Goal: Contribute content: Add original content to the website for others to see

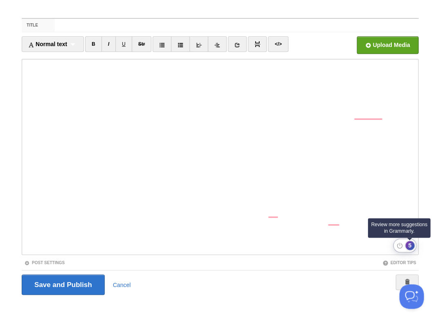
click at [409, 246] on div "5" at bounding box center [409, 245] width 9 height 9
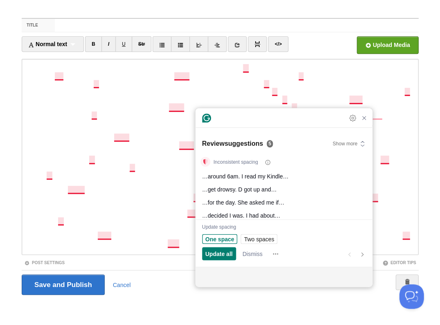
click at [224, 237] on span "One space" at bounding box center [219, 239] width 29 height 9
click at [226, 237] on span "One space" at bounding box center [219, 239] width 29 height 9
click at [222, 250] on span "Update all" at bounding box center [218, 254] width 27 height 9
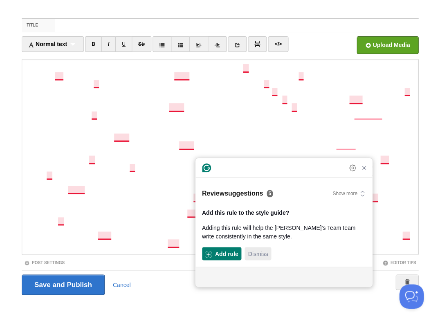
click at [255, 251] on span "Dismiss" at bounding box center [258, 254] width 20 height 9
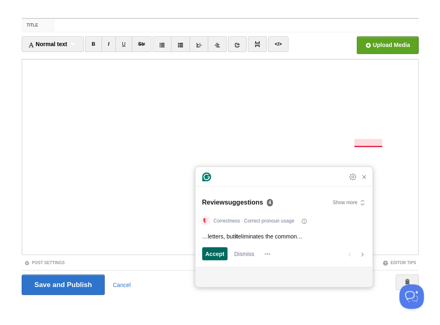
click at [214, 252] on span "Accept" at bounding box center [214, 254] width 19 height 9
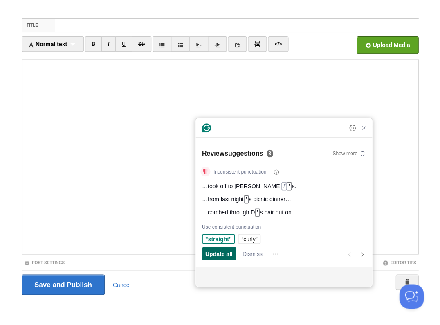
scroll to position [11, 0]
click at [246, 238] on span "“curly”" at bounding box center [249, 239] width 16 height 9
click at [222, 253] on span "Update all" at bounding box center [218, 254] width 27 height 9
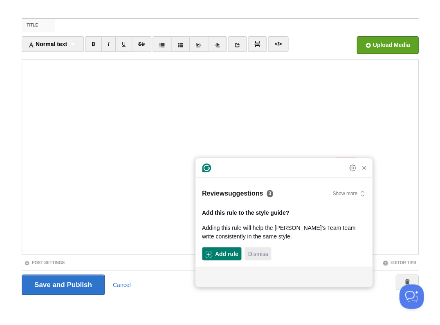
click at [254, 255] on span "Dismiss" at bounding box center [258, 254] width 20 height 9
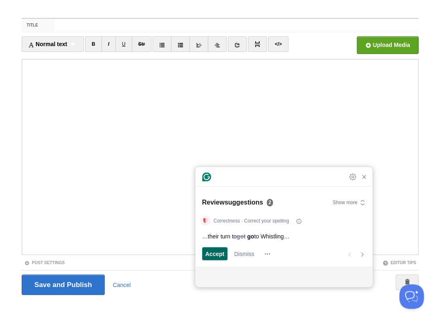
click at [211, 256] on span "Accept" at bounding box center [214, 254] width 19 height 9
click at [212, 255] on span "Accept" at bounding box center [214, 254] width 19 height 9
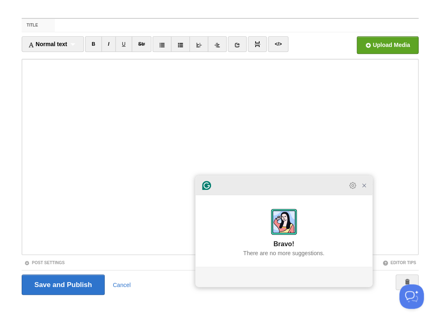
click at [363, 190] on icon "Close Grammarly Assistant" at bounding box center [364, 186] width 10 height 10
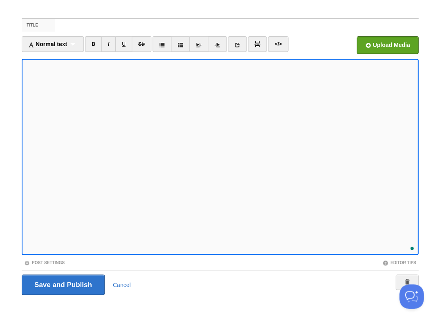
scroll to position [65, 0]
click at [62, 284] on input "Save and Publish" at bounding box center [63, 285] width 83 height 20
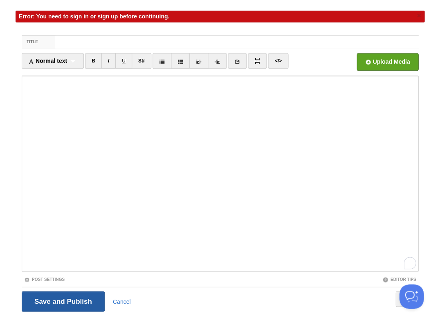
click at [62, 300] on input "Save and Publish" at bounding box center [63, 301] width 83 height 20
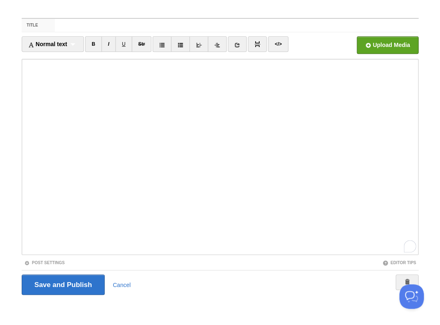
click at [343, 1] on body "Dashboard Logout Error: You need to sign in or sign up before continuing. × Err…" at bounding box center [220, 153] width 440 height 346
click at [324, 29] on input "Title" at bounding box center [236, 25] width 363 height 13
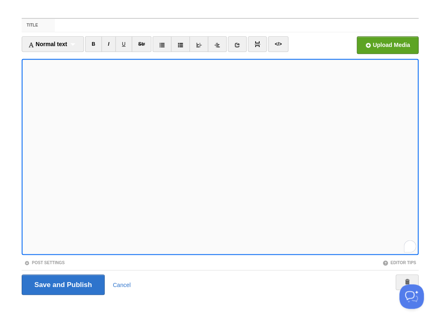
scroll to position [0, 0]
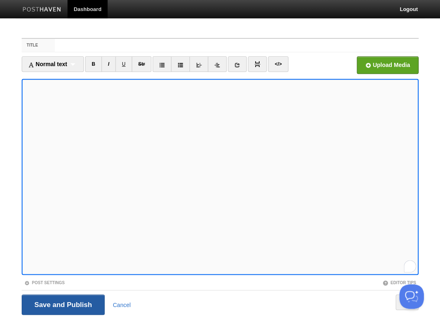
click at [62, 304] on input "Save and Publish" at bounding box center [63, 305] width 83 height 20
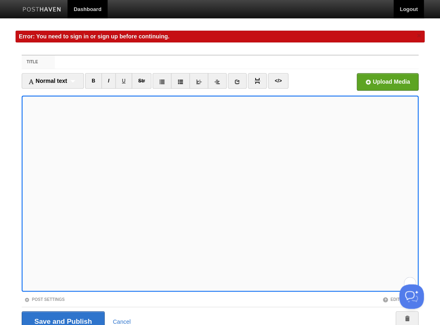
click at [412, 7] on link "Logout" at bounding box center [408, 9] width 30 height 18
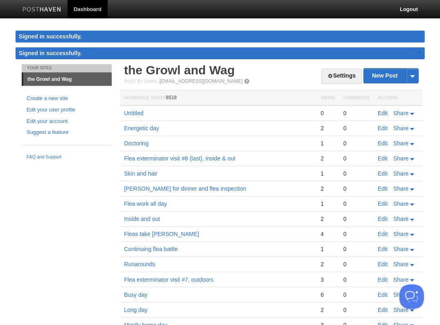
click at [379, 111] on link "Edit" at bounding box center [382, 113] width 10 height 7
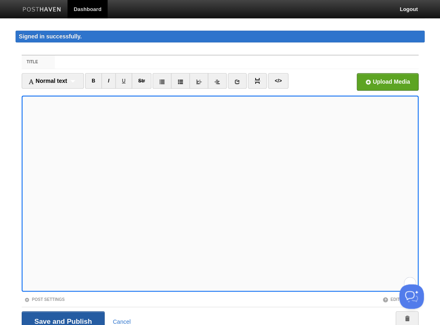
click at [62, 320] on input "Save and Publish" at bounding box center [63, 321] width 83 height 20
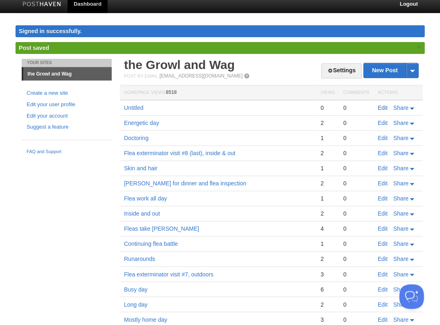
click at [384, 106] on link "Edit" at bounding box center [382, 108] width 10 height 7
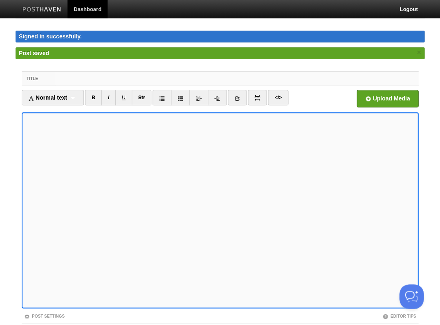
click at [98, 81] on input "Title" at bounding box center [236, 78] width 363 height 13
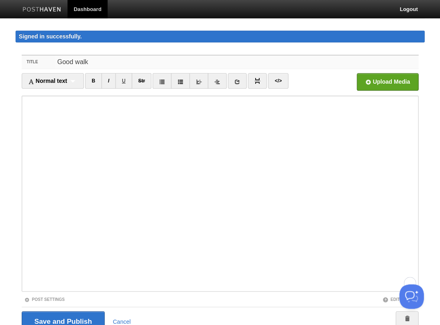
type input "Good walk"
click at [62, 320] on input "Save and Publish" at bounding box center [63, 321] width 83 height 20
